Goal: Task Accomplishment & Management: Use online tool/utility

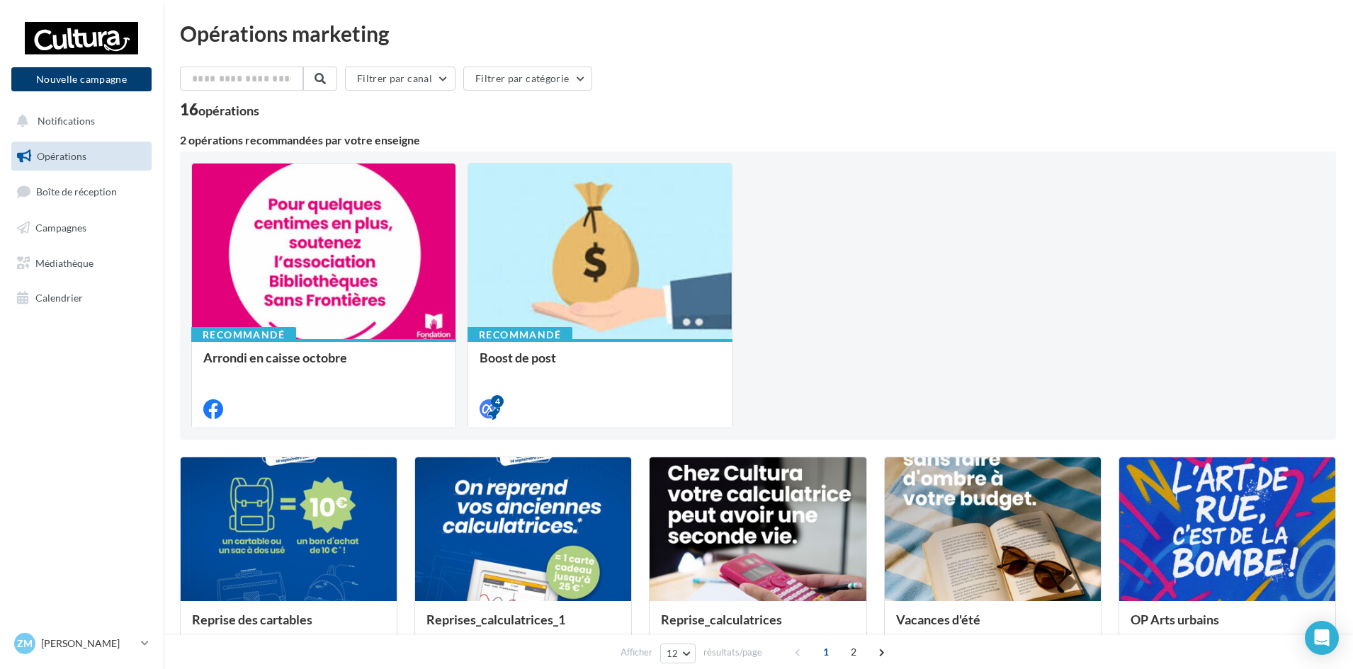
click at [106, 77] on button "Nouvelle campagne" at bounding box center [81, 79] width 140 height 24
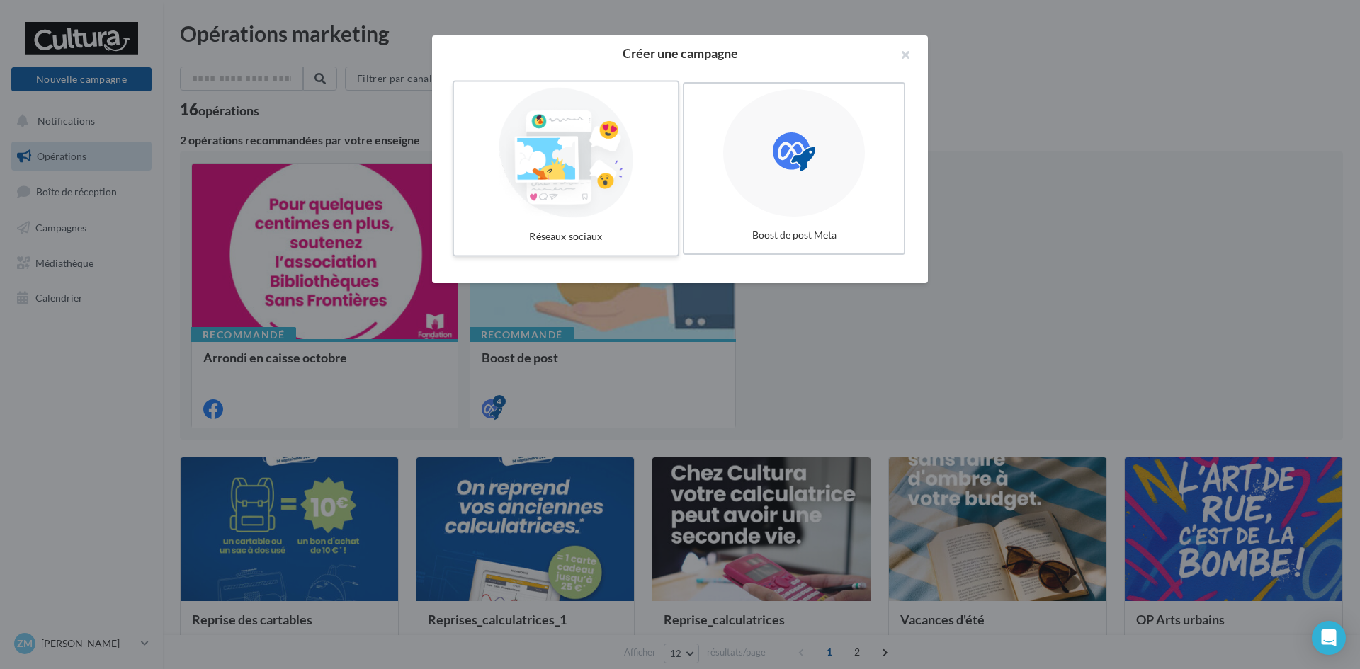
click at [596, 177] on div at bounding box center [566, 153] width 212 height 130
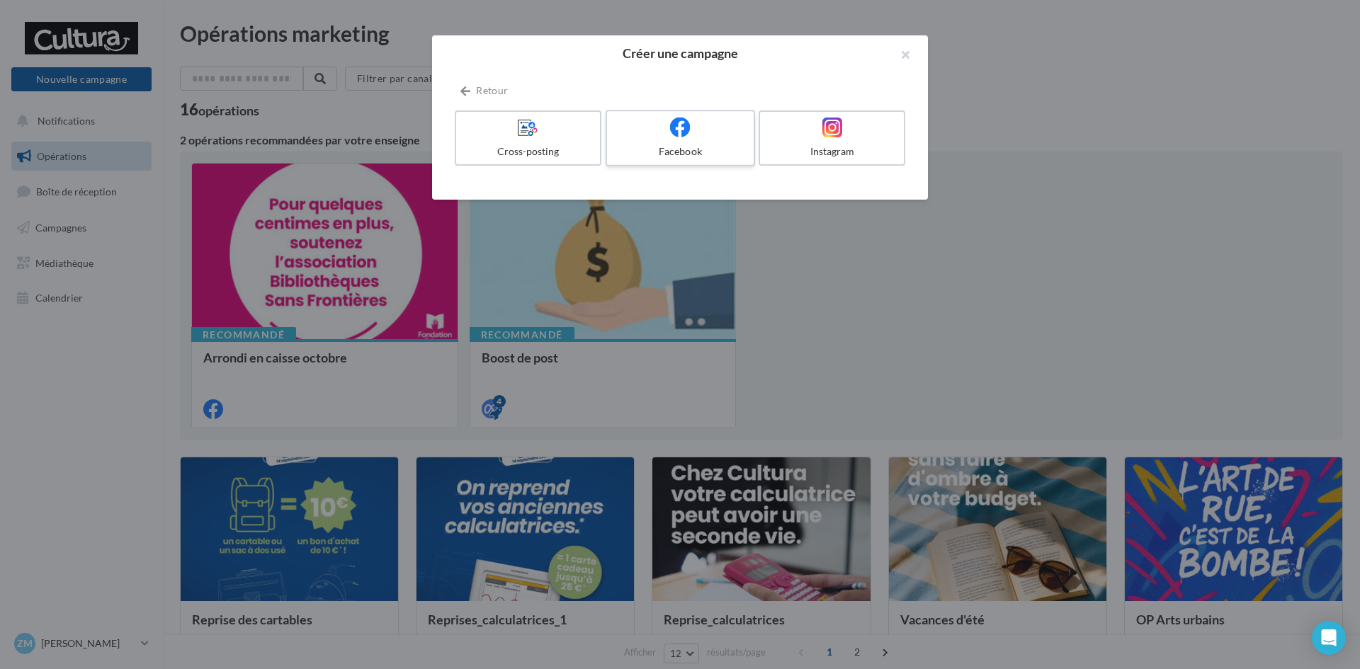
click at [698, 135] on div at bounding box center [680, 128] width 135 height 22
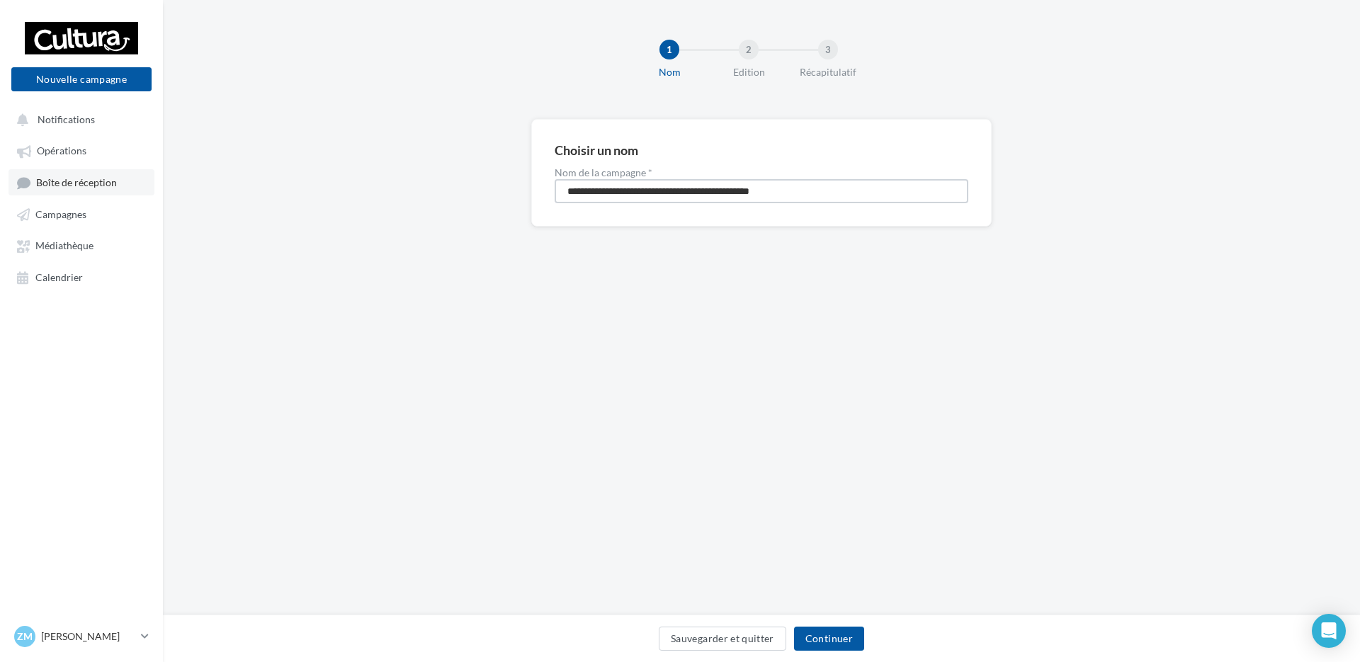
drag, startPoint x: 467, startPoint y: 193, endPoint x: 127, endPoint y: 172, distance: 340.5
click at [168, 188] on div "**********" at bounding box center [761, 195] width 1197 height 153
type input "**********"
click at [835, 641] on button "Continuer" at bounding box center [829, 639] width 70 height 24
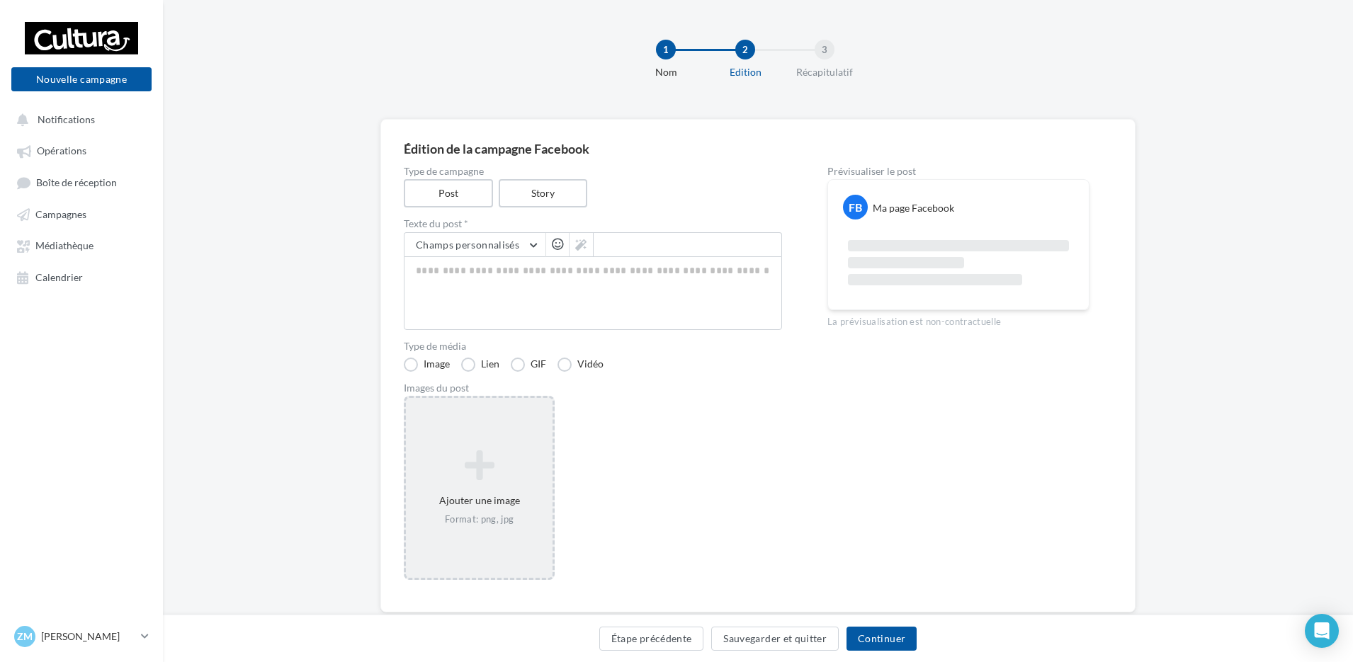
click at [484, 465] on icon at bounding box center [478, 465] width 135 height 34
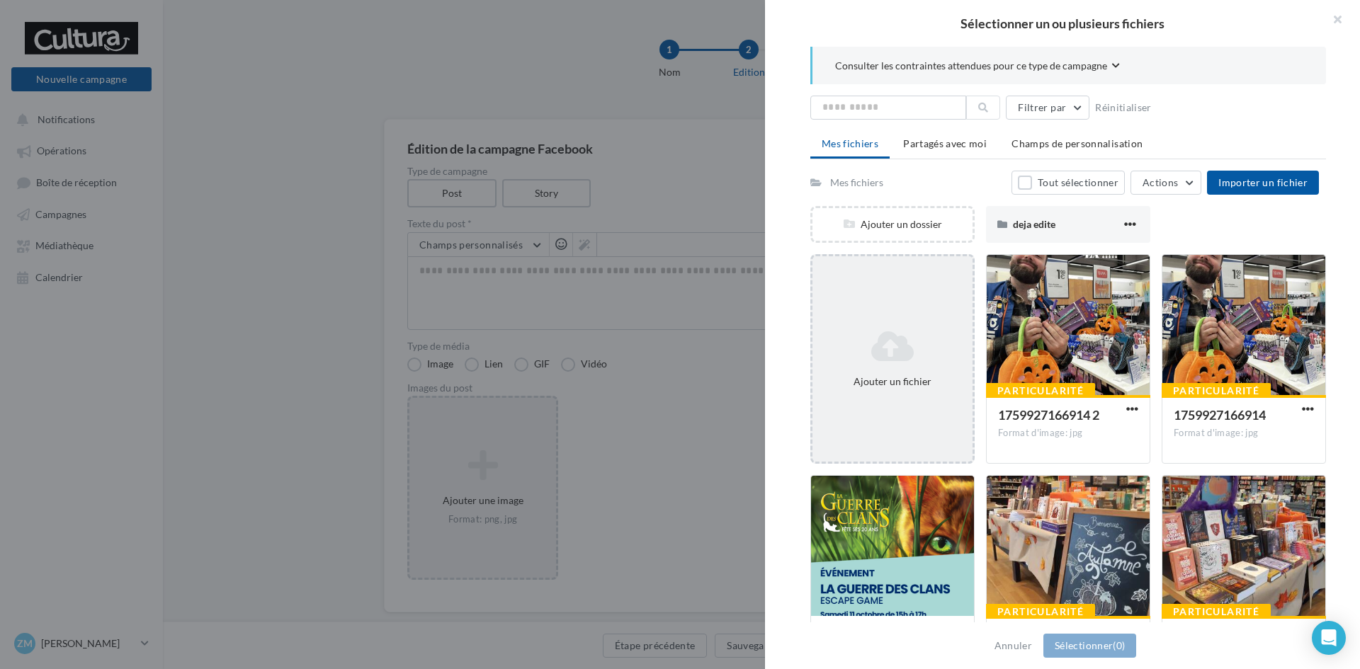
click at [879, 341] on icon at bounding box center [892, 346] width 149 height 34
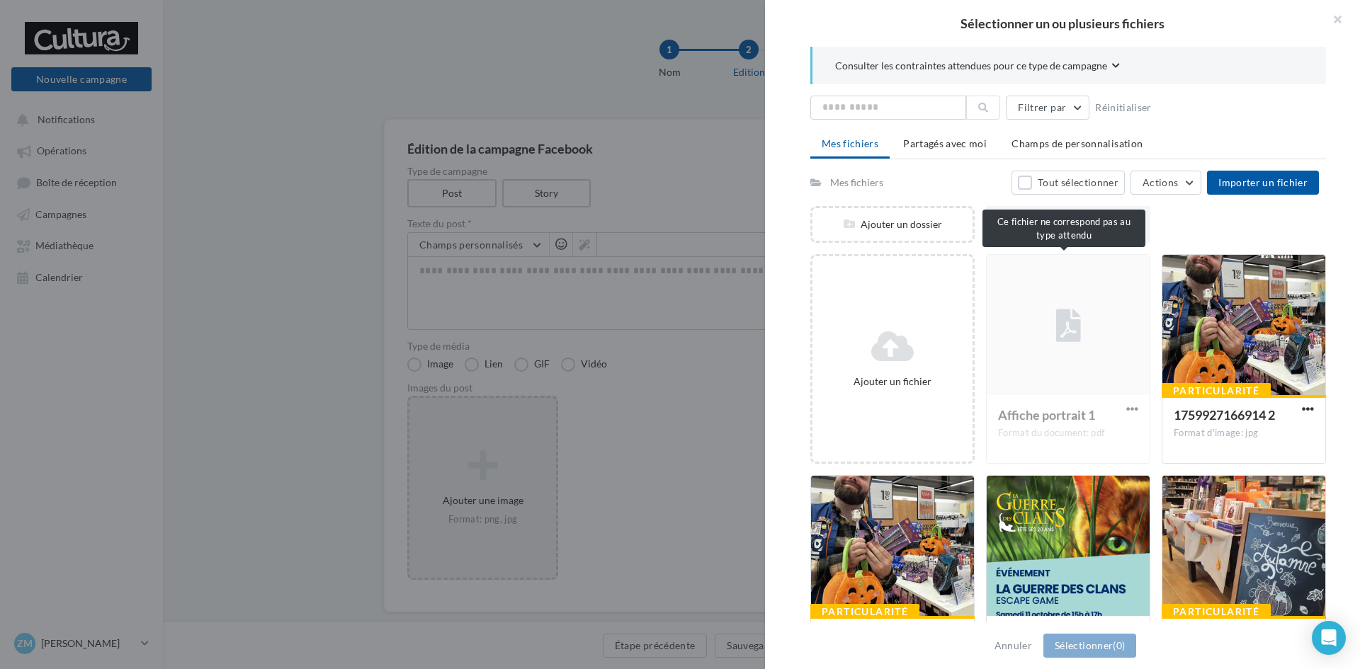
click at [1085, 358] on div "Affiche portrait 1 Format du document: pdf" at bounding box center [1068, 359] width 164 height 210
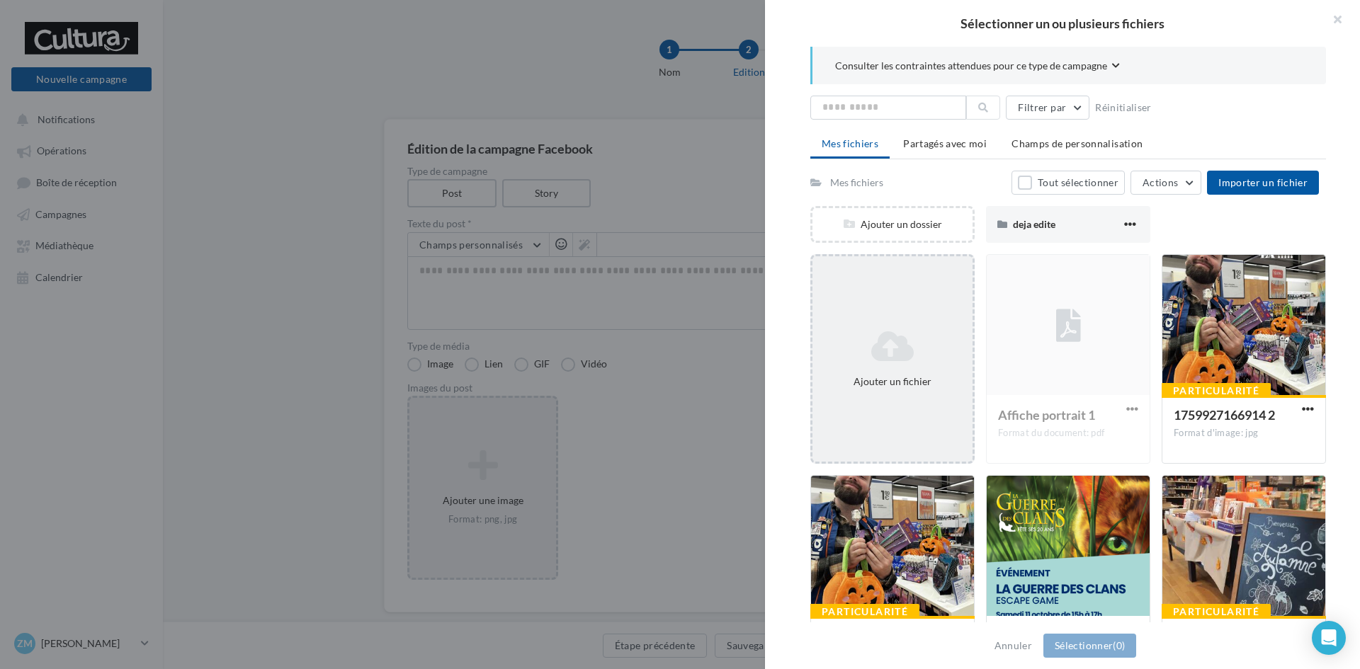
click at [890, 334] on icon at bounding box center [892, 346] width 149 height 34
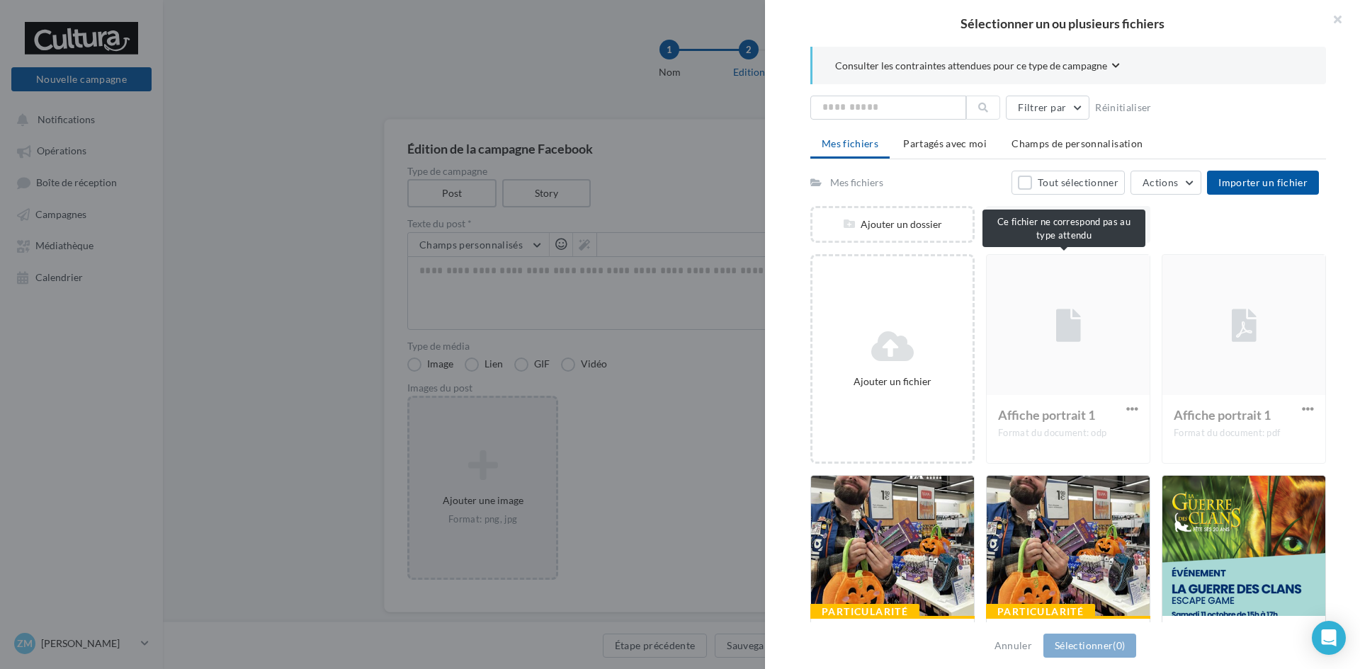
click at [1116, 407] on div "Affiche portrait 1 Format du document: odp" at bounding box center [1068, 359] width 164 height 210
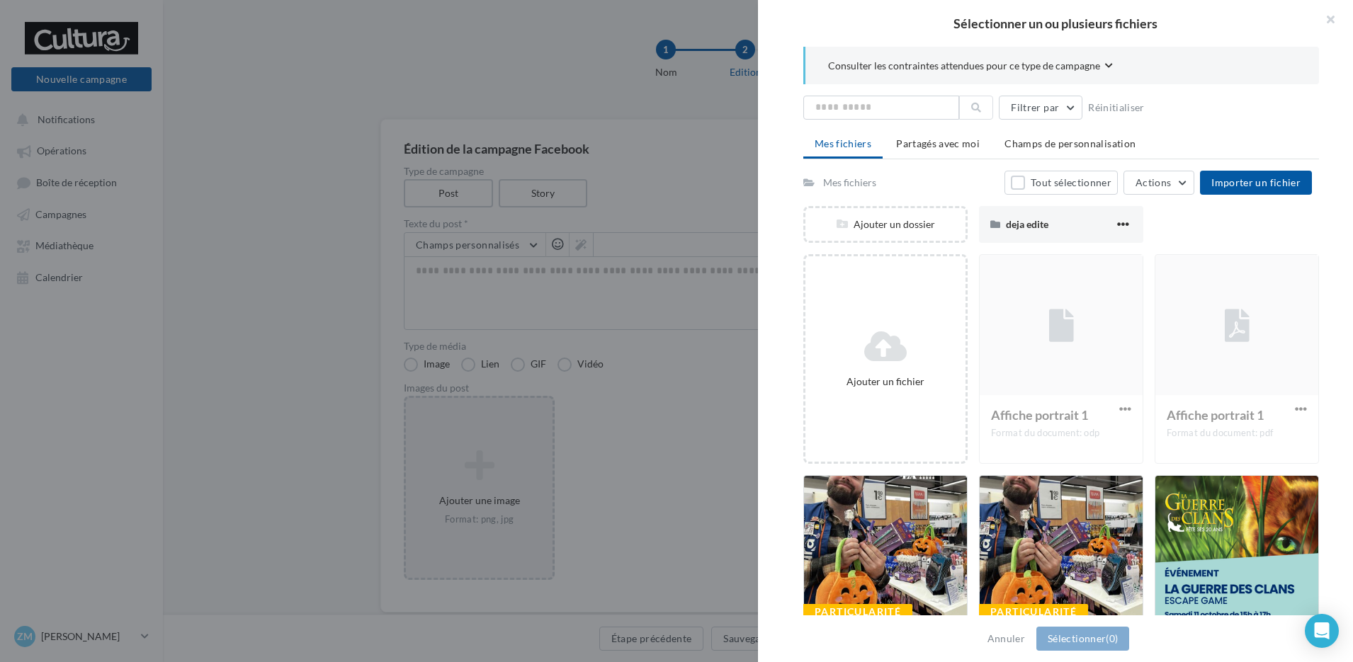
click at [660, 128] on div at bounding box center [676, 331] width 1353 height 662
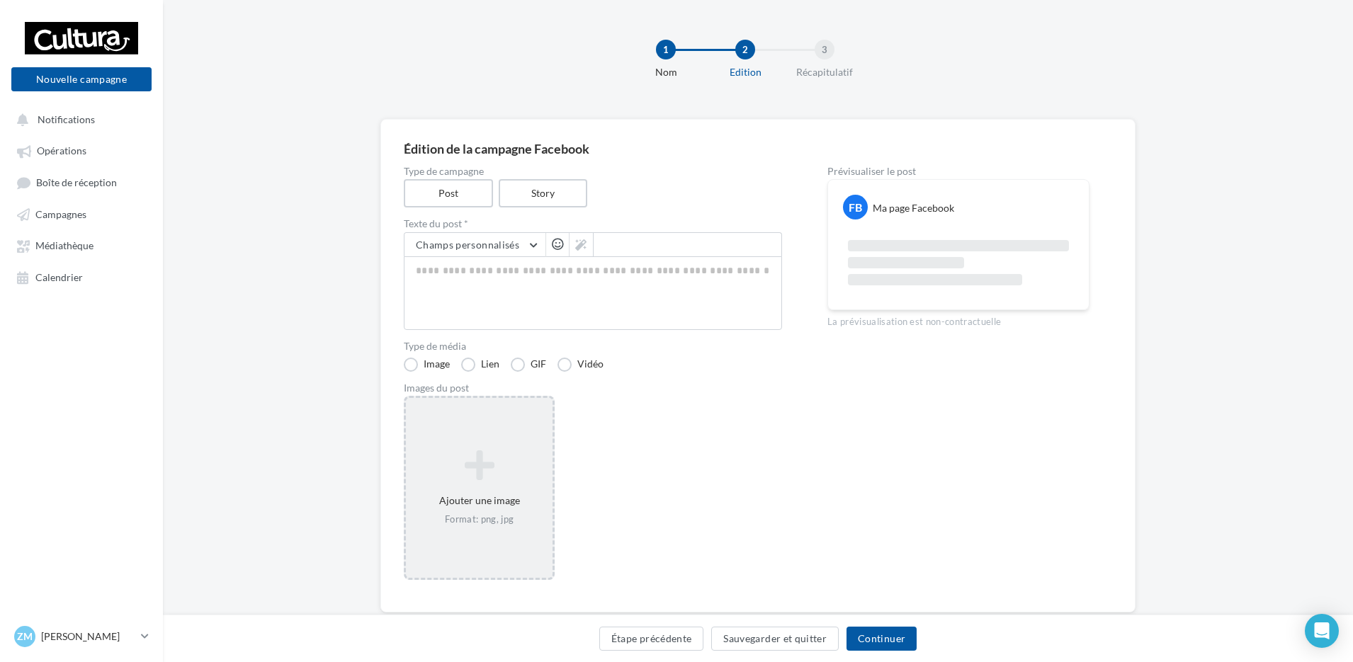
click at [462, 469] on icon at bounding box center [478, 465] width 135 height 34
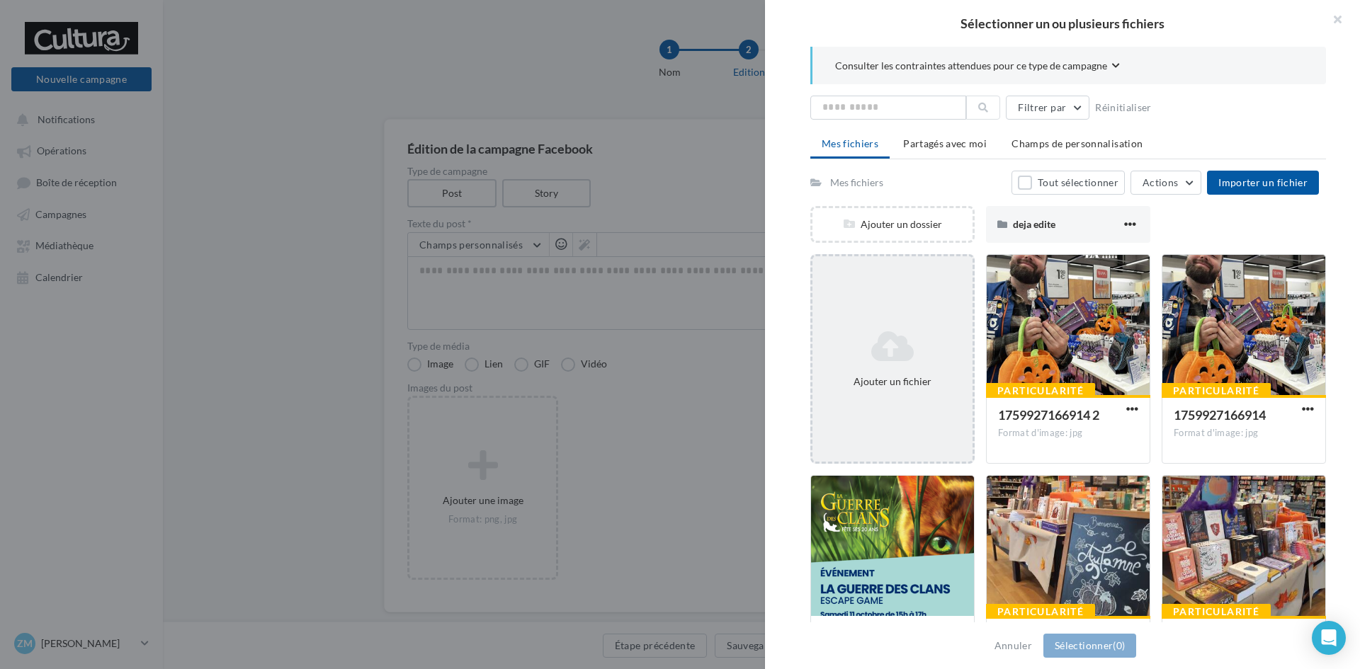
click at [890, 361] on icon at bounding box center [892, 346] width 149 height 34
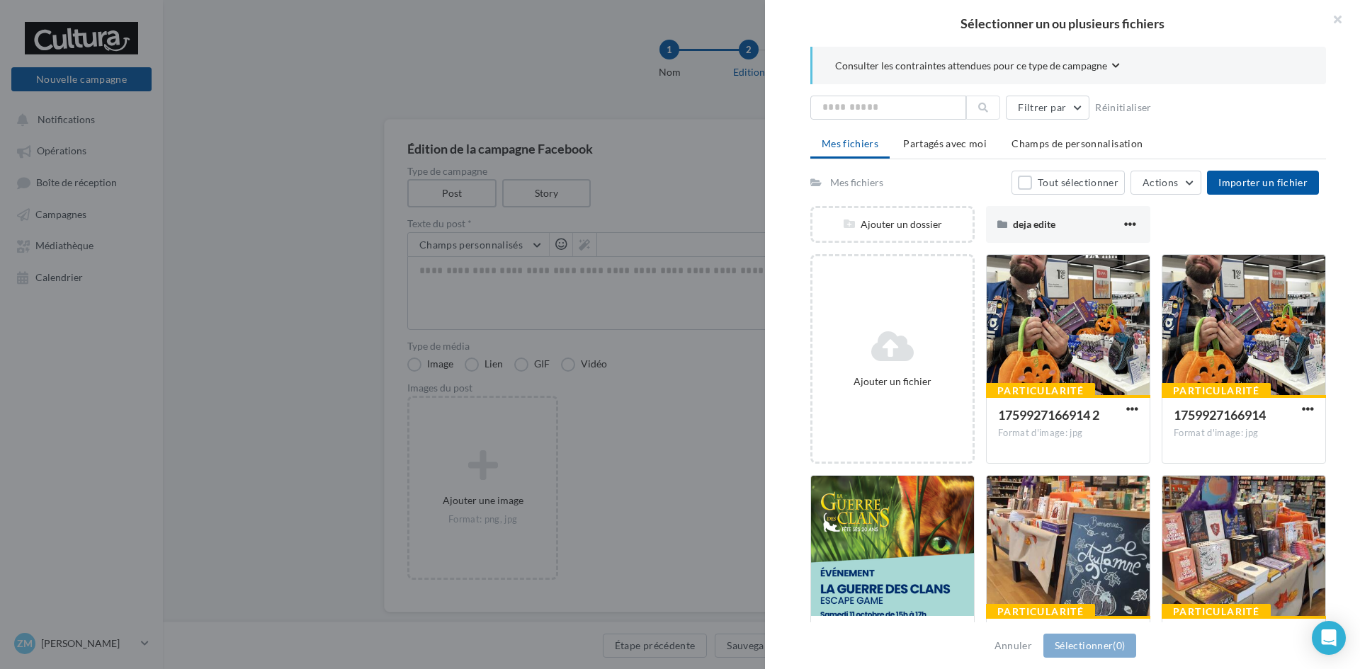
click at [613, 105] on div at bounding box center [680, 334] width 1360 height 669
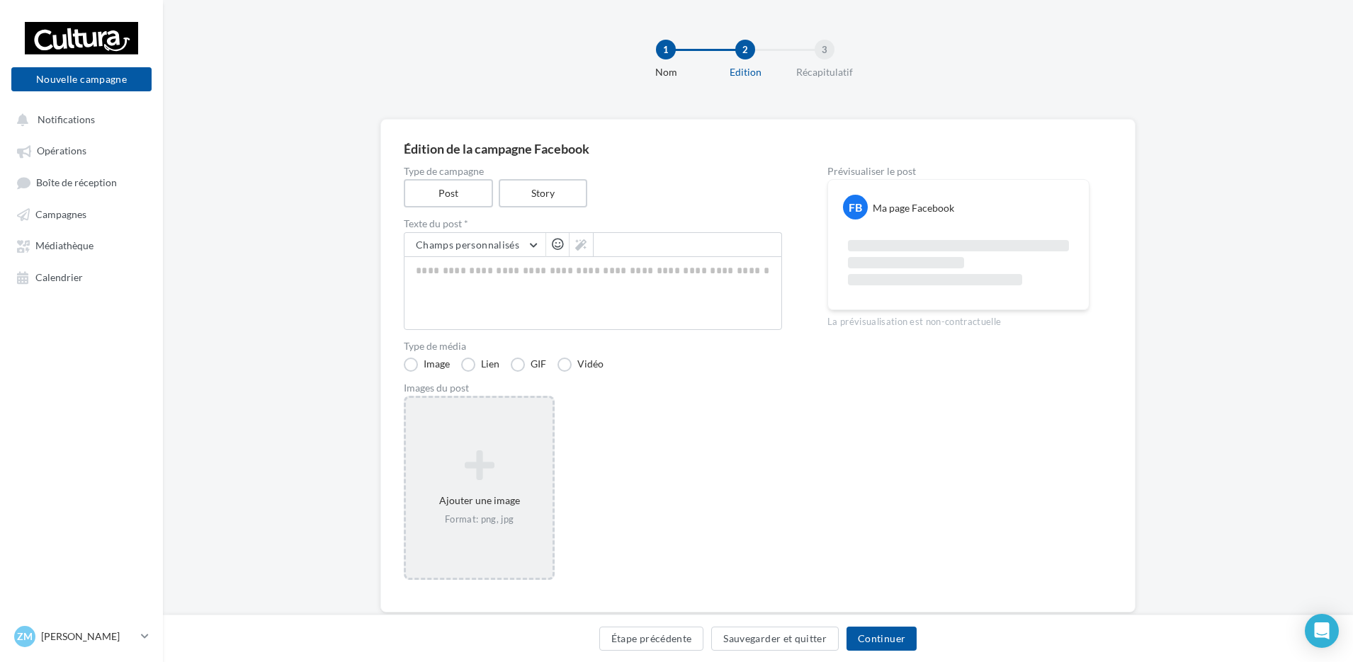
click at [516, 451] on icon at bounding box center [478, 465] width 135 height 34
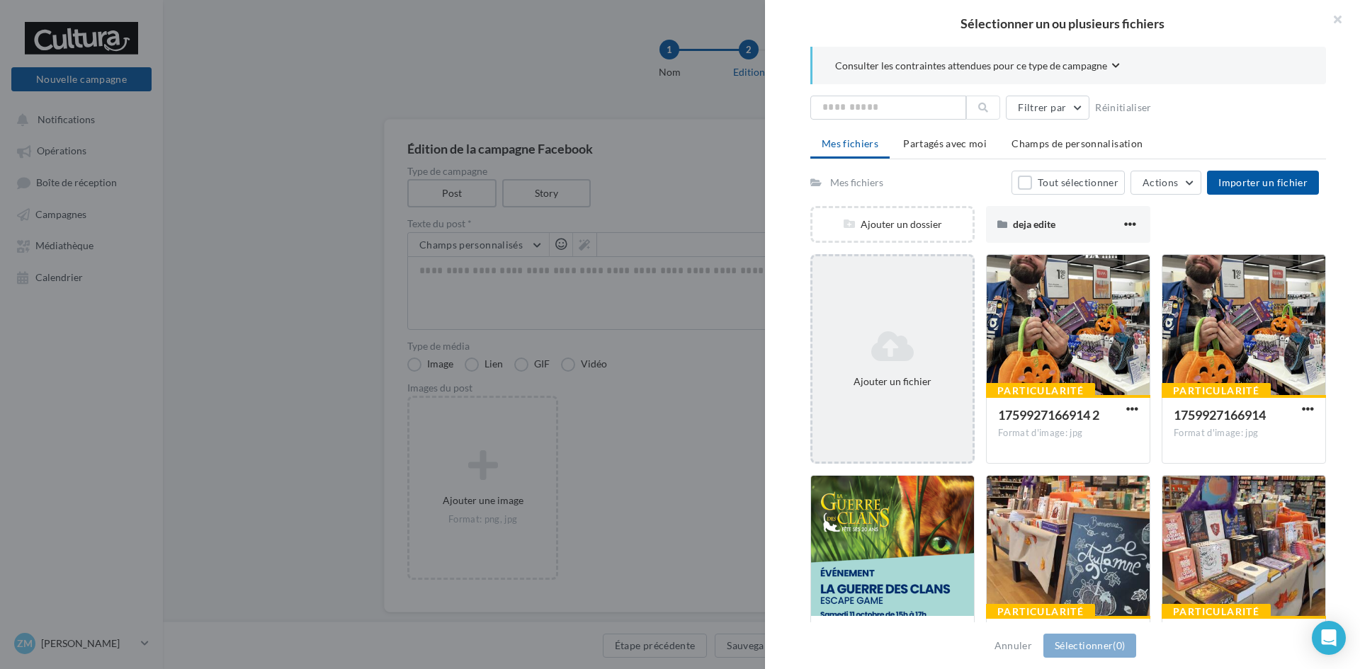
click at [863, 338] on icon at bounding box center [892, 346] width 149 height 34
click at [863, 307] on div "Ajouter un fichier" at bounding box center [892, 359] width 164 height 210
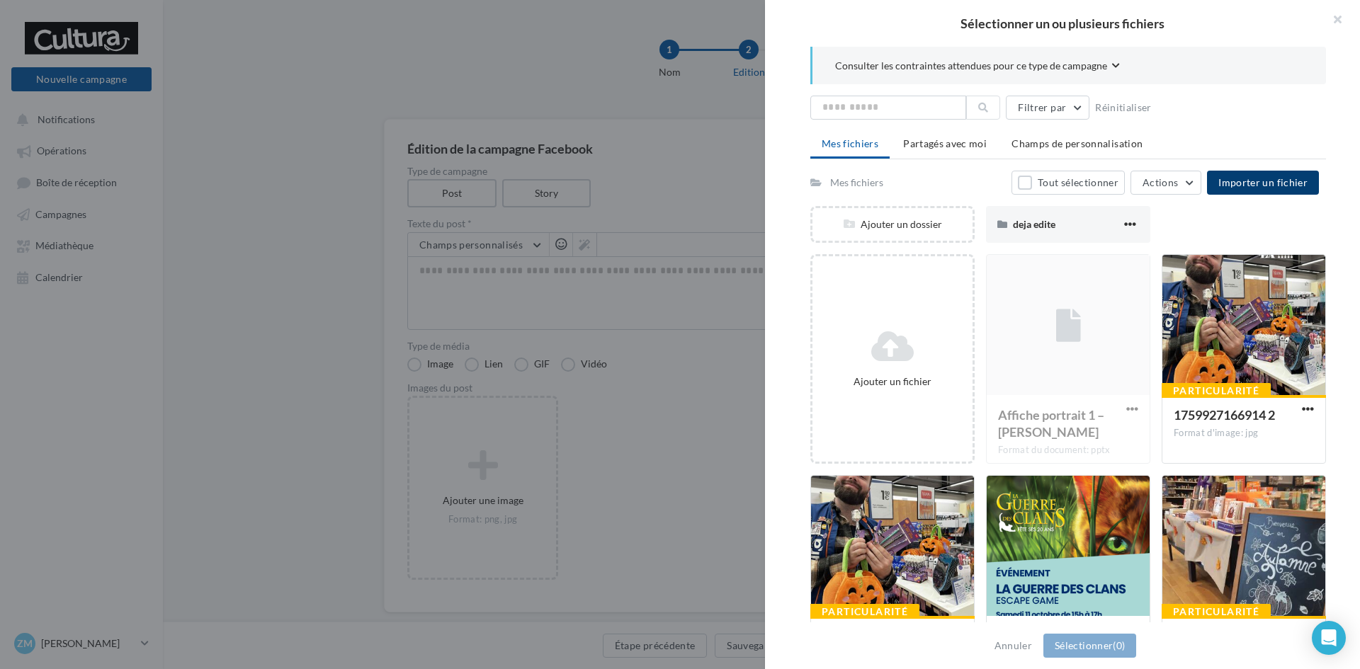
click at [1259, 186] on span "Importer un fichier" at bounding box center [1262, 182] width 89 height 12
